Goal: Navigation & Orientation: Find specific page/section

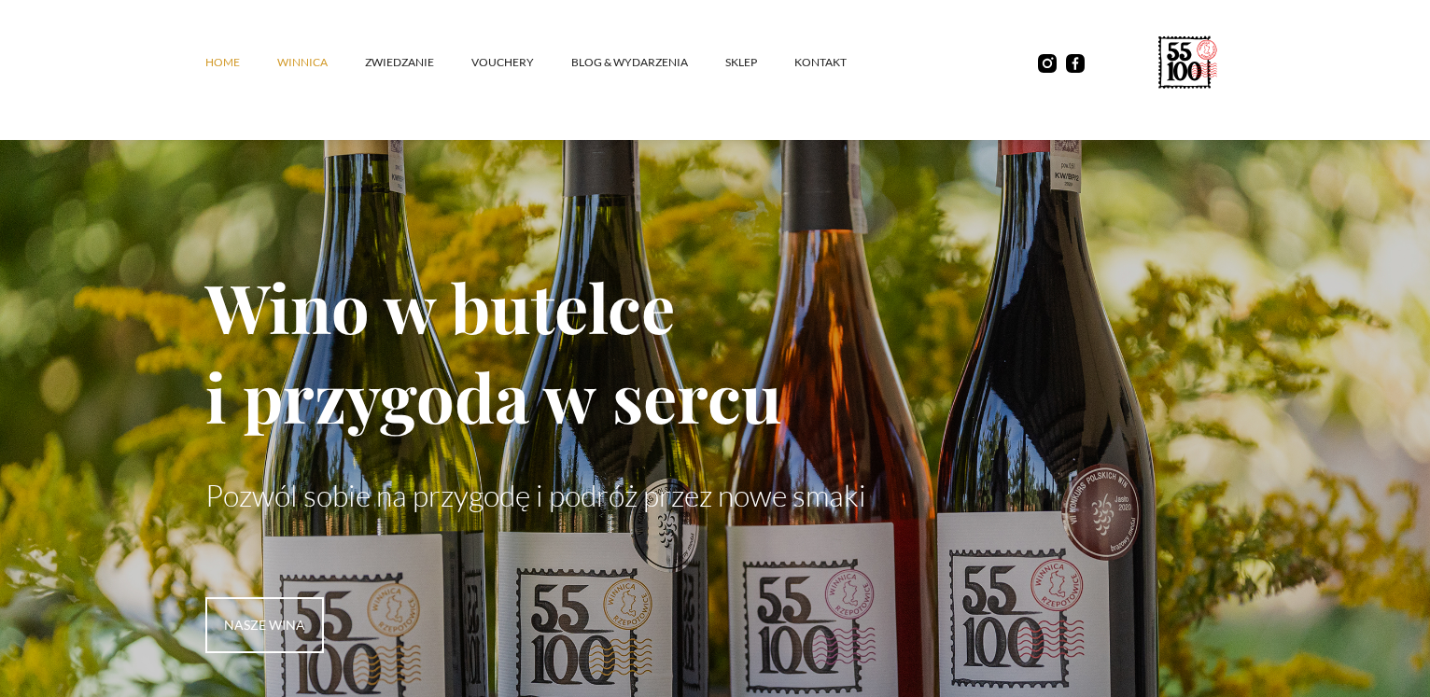
click at [301, 61] on link "winnica" at bounding box center [321, 63] width 88 height 56
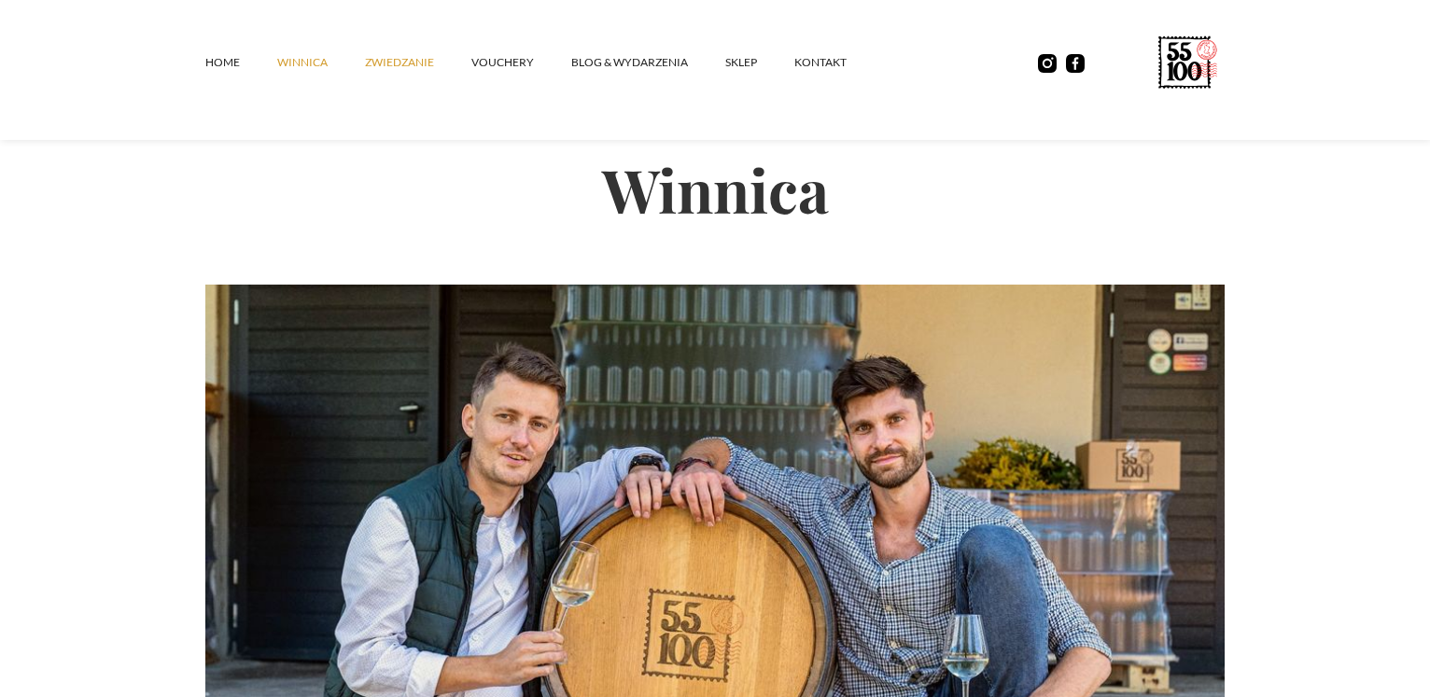
click at [385, 66] on link "ZWIEDZANIE" at bounding box center [418, 63] width 106 height 56
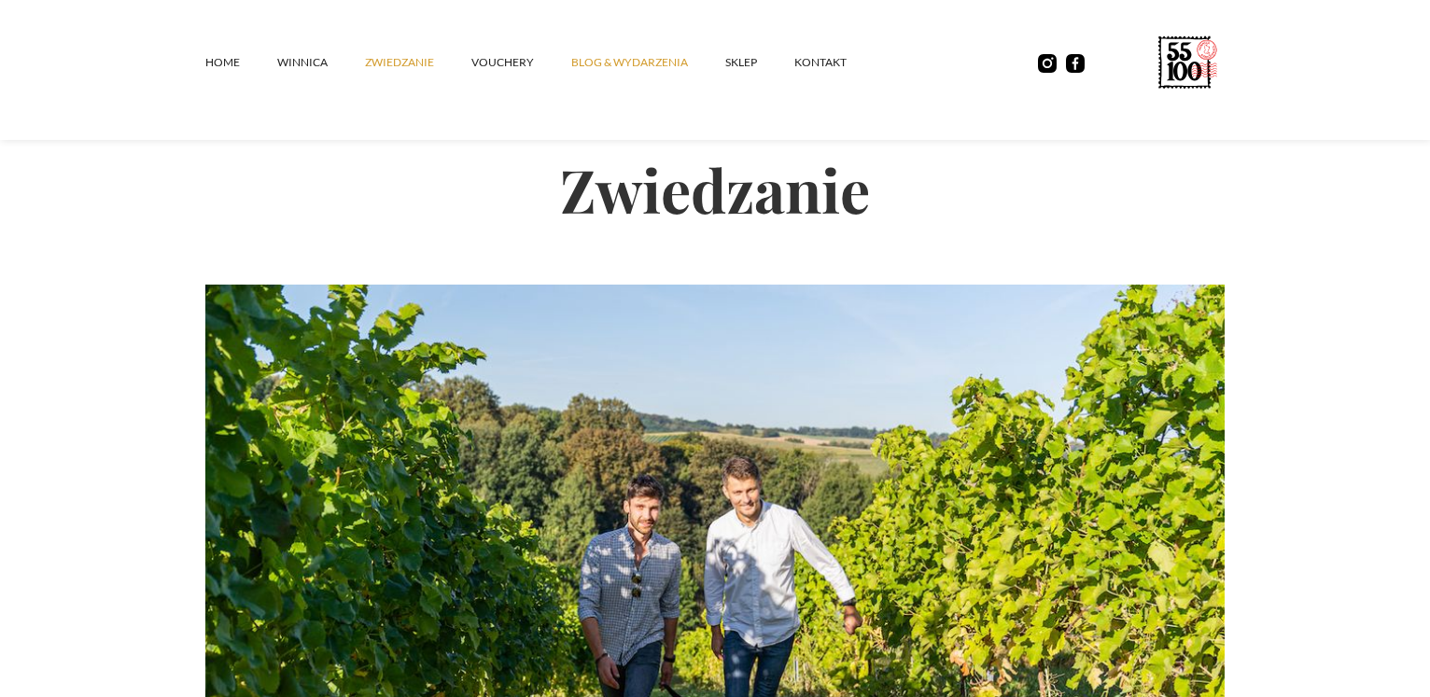
click at [608, 61] on link "Blog & Wydarzenia" at bounding box center [648, 63] width 154 height 56
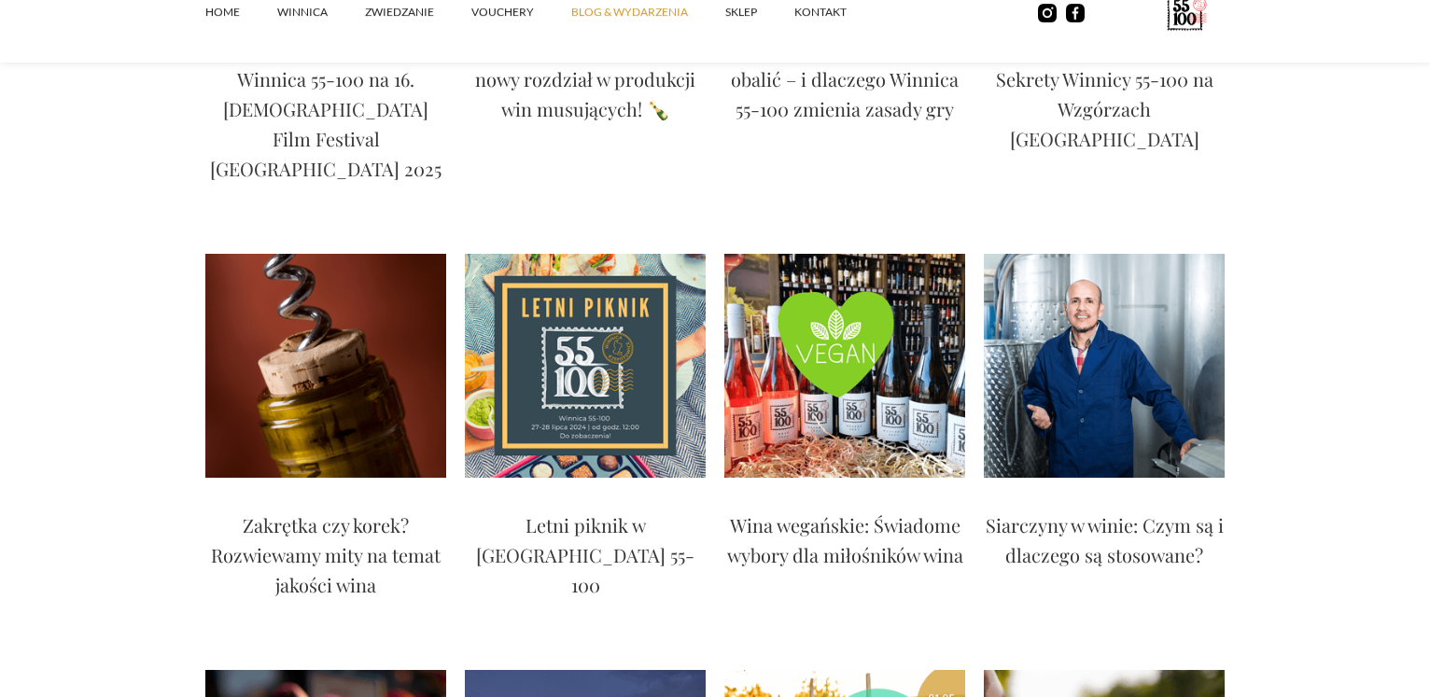
scroll to position [1047, 0]
